Goal: Transaction & Acquisition: Purchase product/service

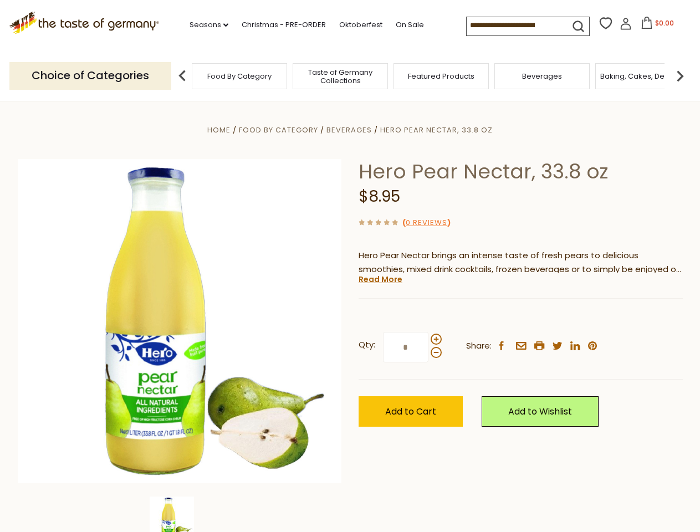
click at [350, 266] on div "Home Food By Category [GEOGRAPHIC_DATA] Hero Pear Nectar, 33.8 oz Hero Pear Nec…" at bounding box center [349, 336] width 681 height 427
click at [204, 25] on link "Seasons dropdown_arrow" at bounding box center [208, 25] width 39 height 12
click at [514, 25] on input at bounding box center [513, 25] width 94 height 16
click at [655, 26] on span "$0.00" at bounding box center [664, 22] width 19 height 9
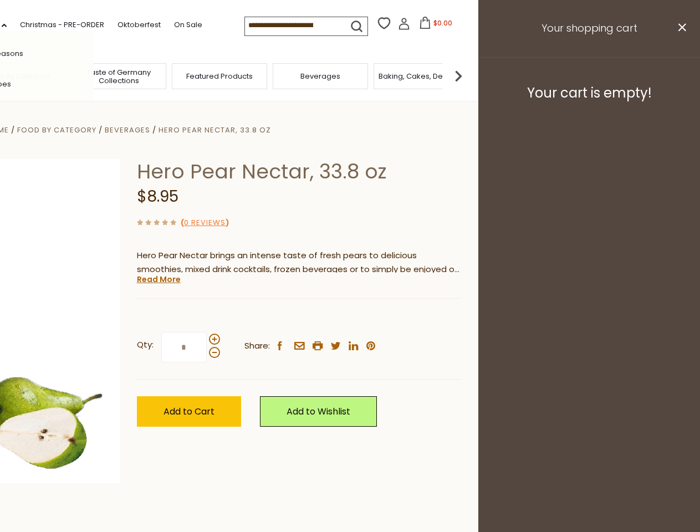
click at [94, 75] on div "All Seasons Recipes Game Day [DATE] [DATE] [DATE][PERSON_NAME] [DATE] Springfes…" at bounding box center [31, 266] width 126 height 470
click at [469, 75] on img at bounding box center [458, 76] width 22 height 22
click at [350, 316] on div "Qty: * Share: facebook email printer twitter linkedin pinterest" at bounding box center [299, 347] width 324 height 64
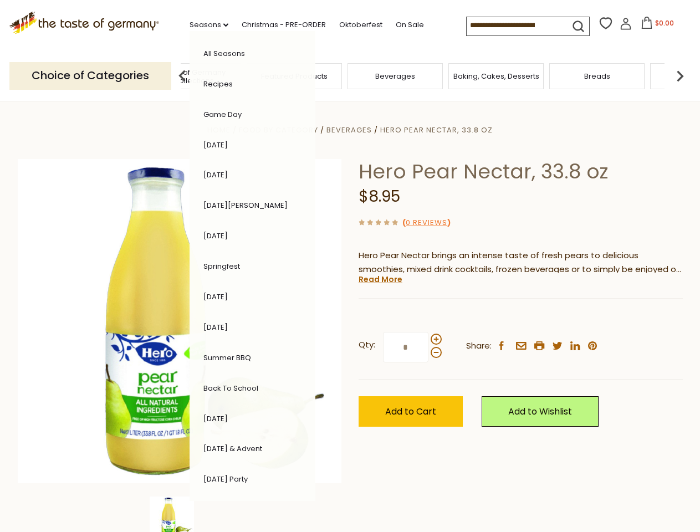
click at [180, 514] on img at bounding box center [172, 518] width 44 height 44
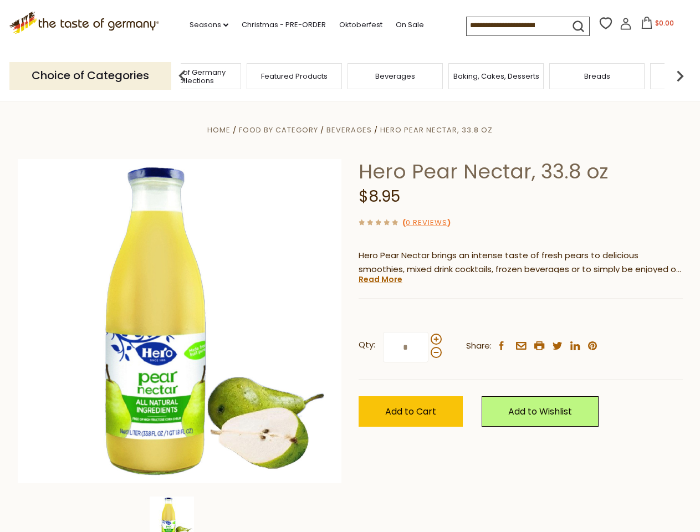
click at [180, 514] on img at bounding box center [172, 518] width 44 height 44
click at [380, 279] on link "Read More" at bounding box center [380, 279] width 44 height 11
